Goal: Transaction & Acquisition: Purchase product/service

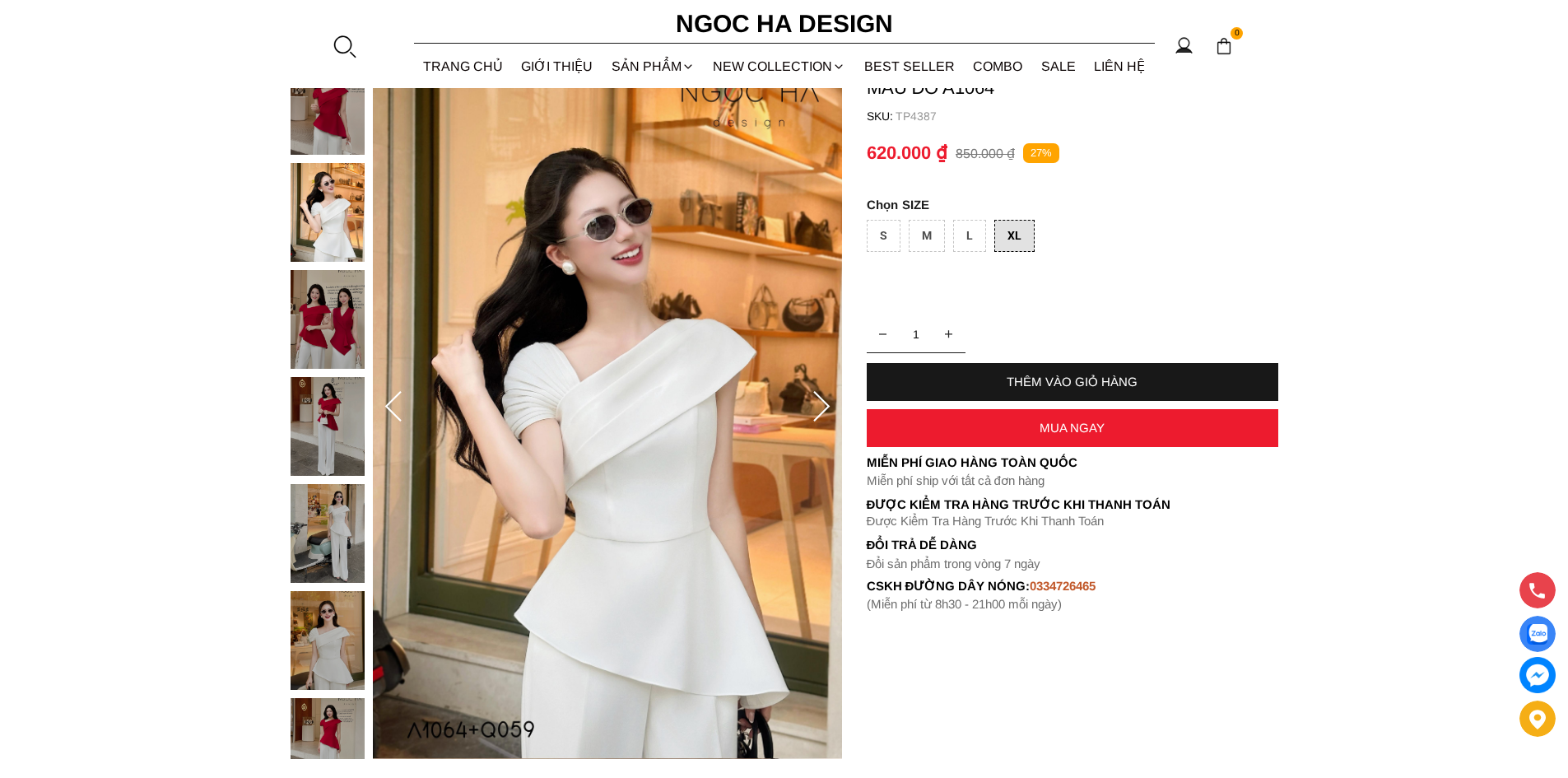
click at [347, 42] on div at bounding box center [344, 46] width 25 height 25
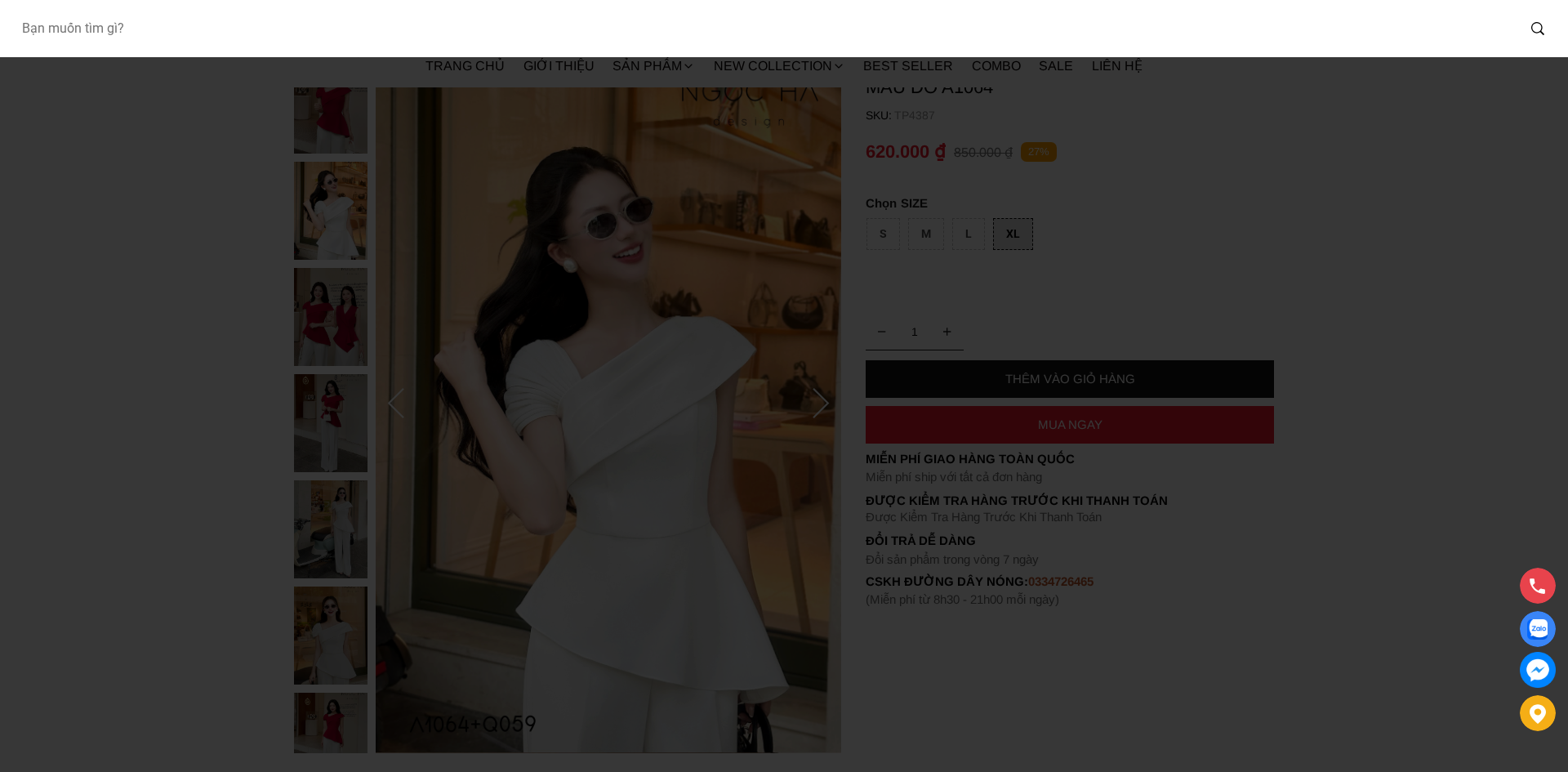
click at [342, 30] on input "Input search Bạn muốn tìm gì?" at bounding box center [761, 28] width 1508 height 38
type input "BQ013"
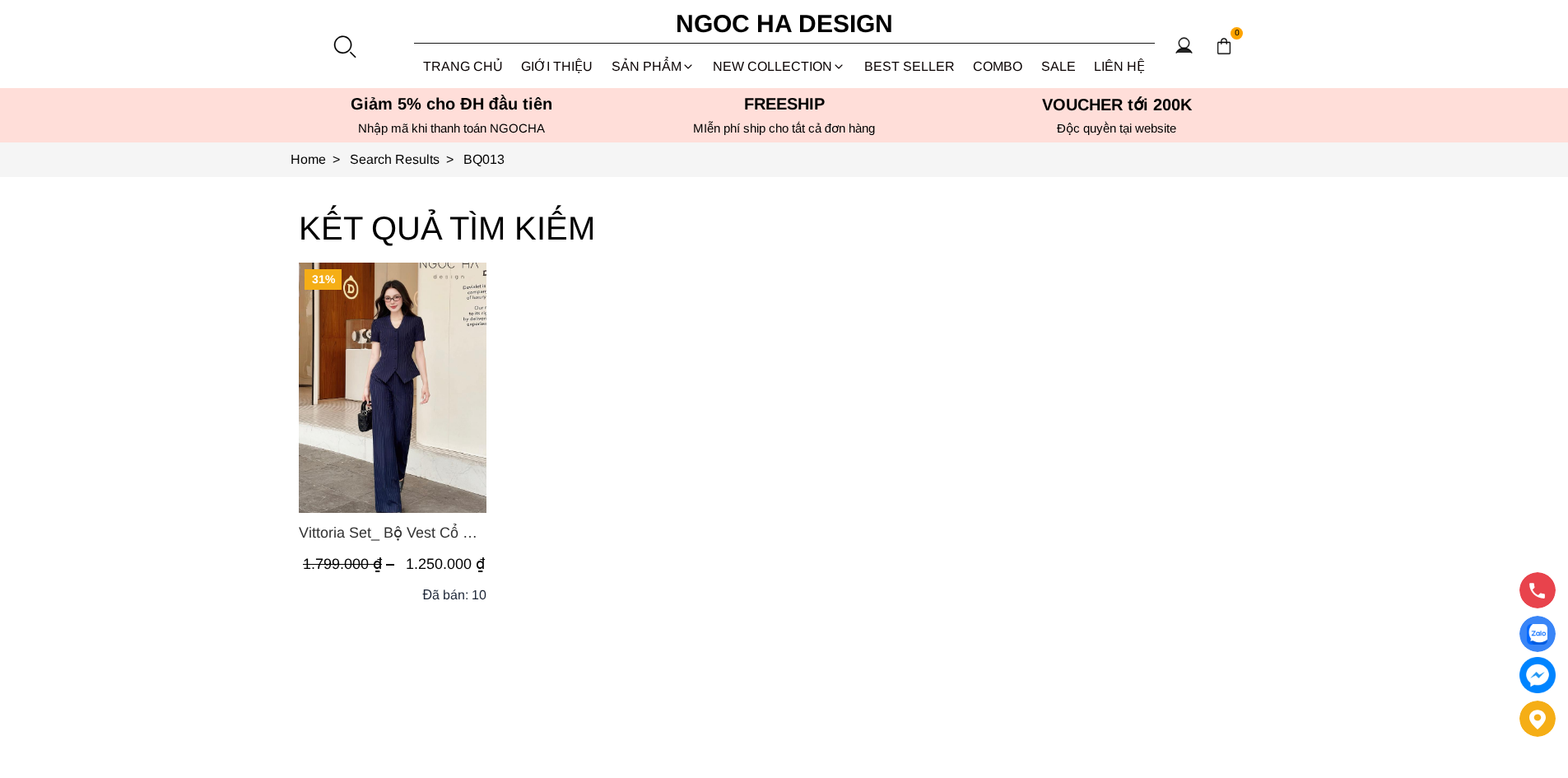
click at [329, 527] on span "Vittoria Set_ Bộ Vest Cổ V Quần Suông Kẻ Sọc BQ013" at bounding box center [392, 532] width 188 height 23
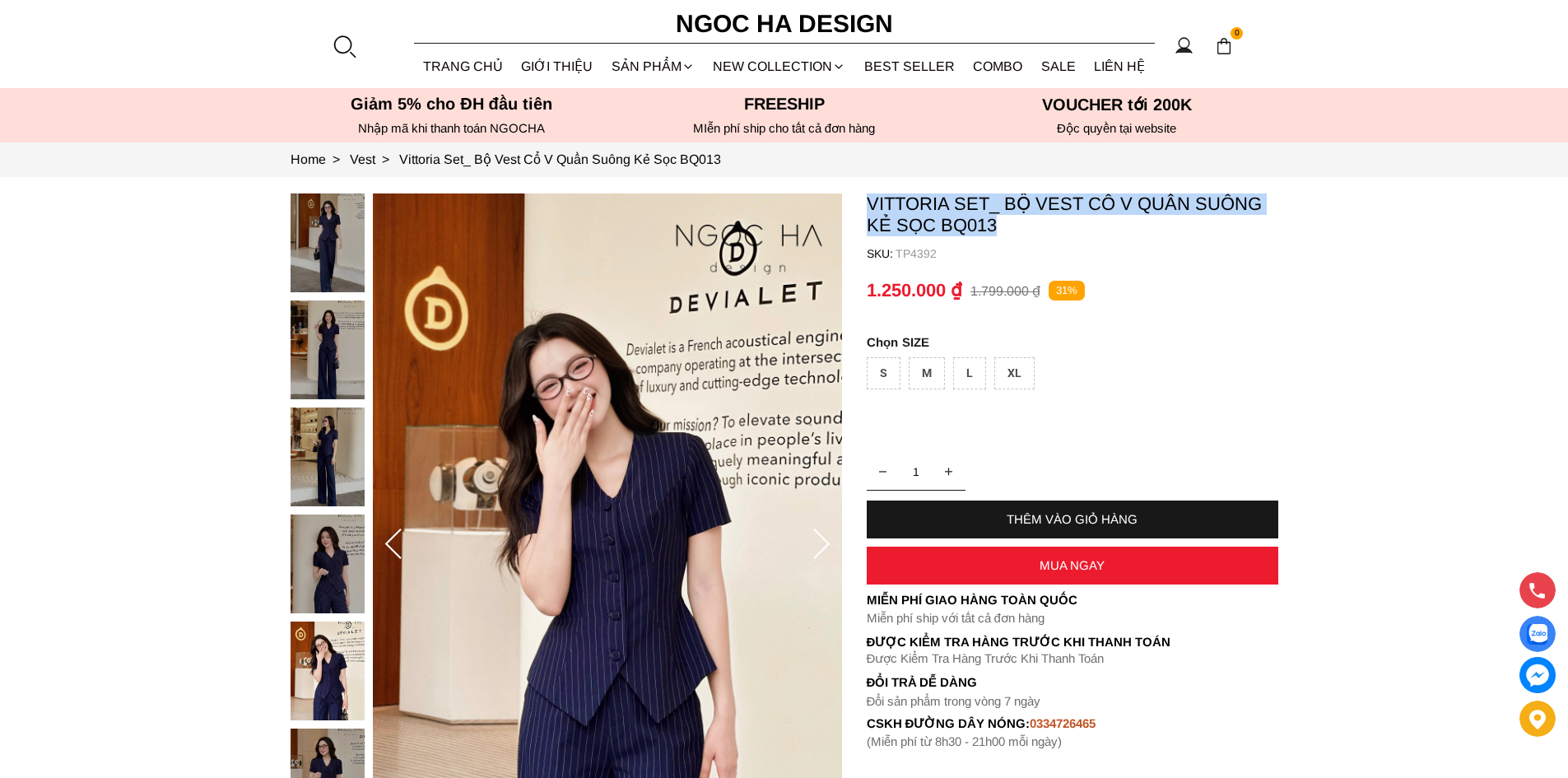
drag, startPoint x: 1011, startPoint y: 226, endPoint x: 847, endPoint y: 196, distance: 166.7
click at [847, 196] on section "Vittoria Set_ Bộ Vest Cổ V Quần Suông Kẻ Sọc BQ013 SKU: TP4392 1 THÊM VÀO GIỎ H…" at bounding box center [784, 545] width 1568 height 736
copy section "Vittoria Set_ Bộ Vest Cổ V Quần Suông Kẻ Sọc BQ013"
